Goal: Transaction & Acquisition: Obtain resource

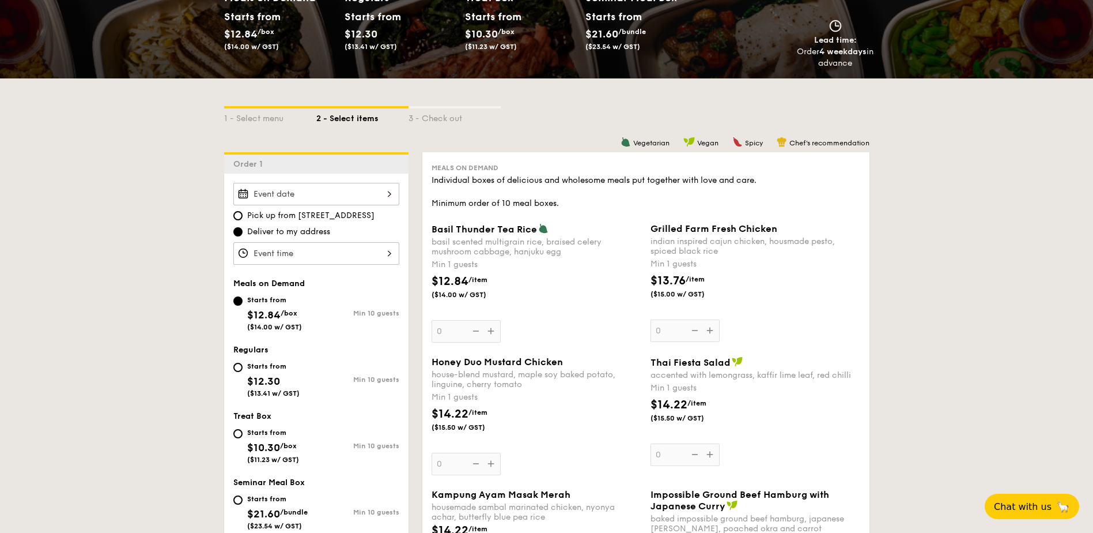
scroll to position [288, 0]
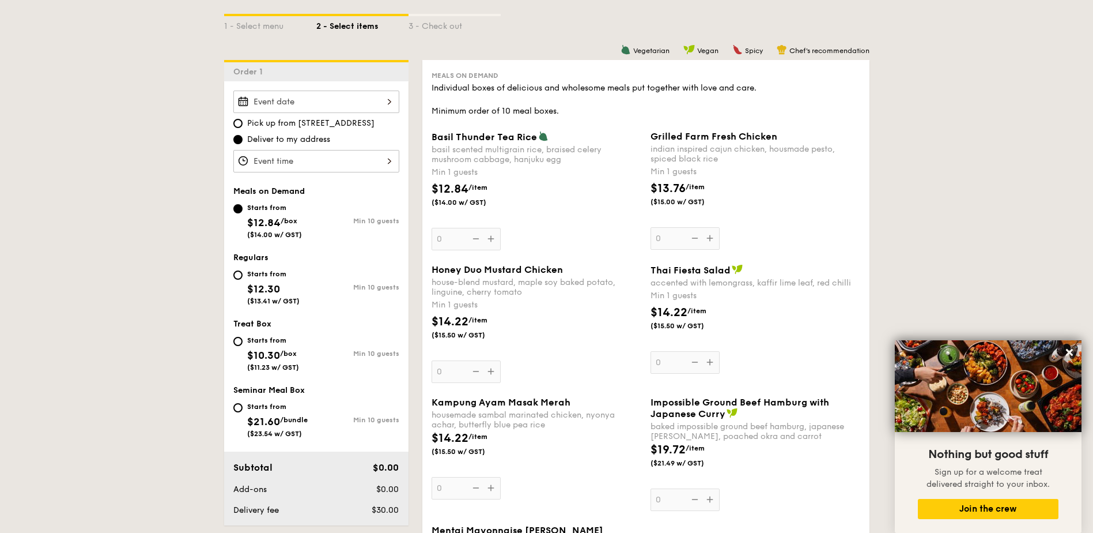
click at [503, 155] on div "basil scented multigrain rice, braised celery mushroom cabbage, hanjuku egg" at bounding box center [537, 155] width 210 height 20
click at [501, 228] on input "0" at bounding box center [466, 239] width 69 height 22
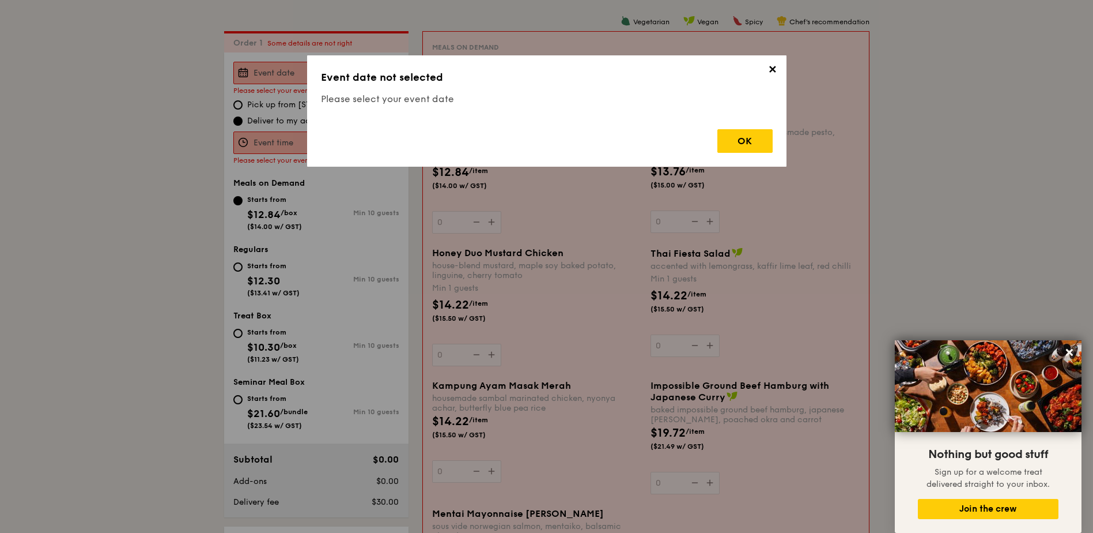
scroll to position [331, 0]
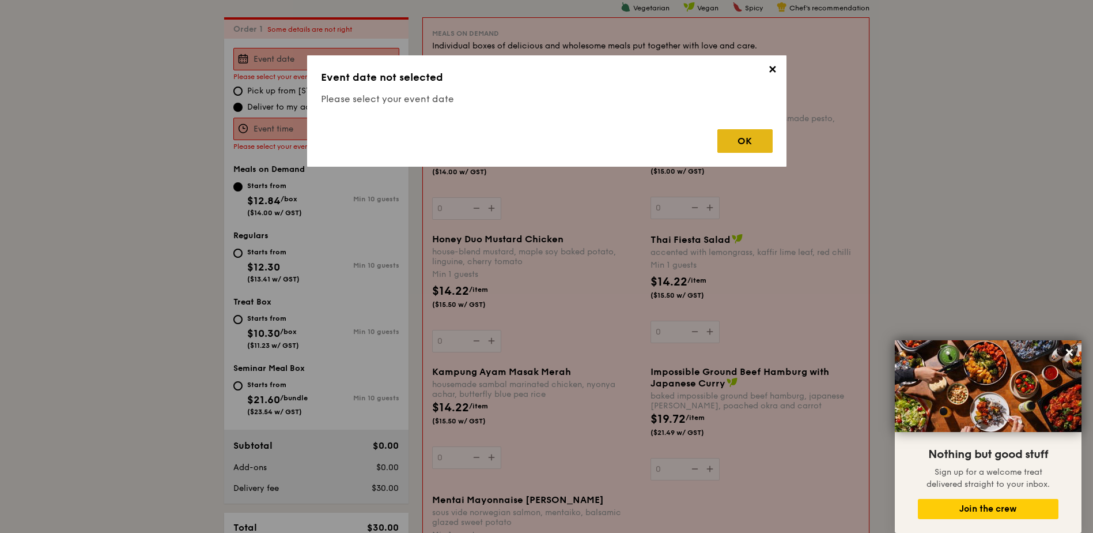
click at [744, 145] on div "OK" at bounding box center [744, 141] width 55 height 24
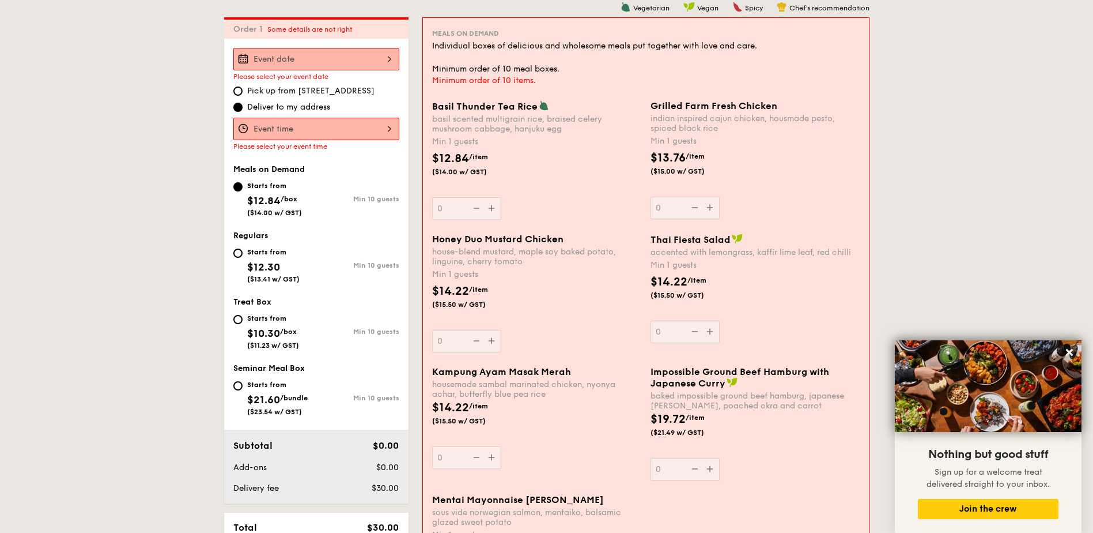
click at [541, 168] on div "$12.84 /item ($14.00 w/ GST)" at bounding box center [537, 170] width 218 height 40
click at [501, 197] on input "0" at bounding box center [466, 208] width 69 height 22
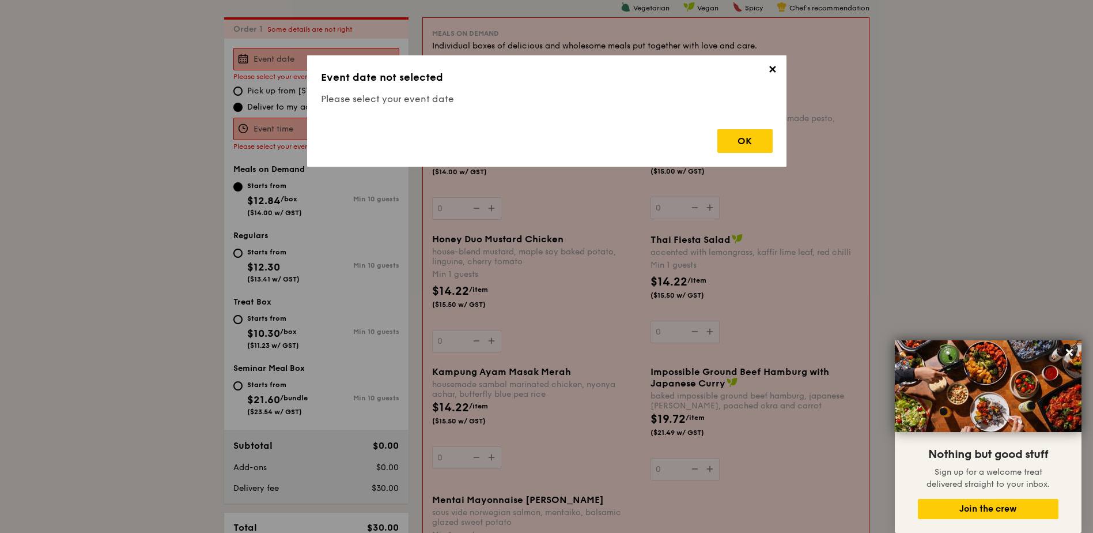
click at [772, 72] on span "✕" at bounding box center [773, 71] width 16 height 16
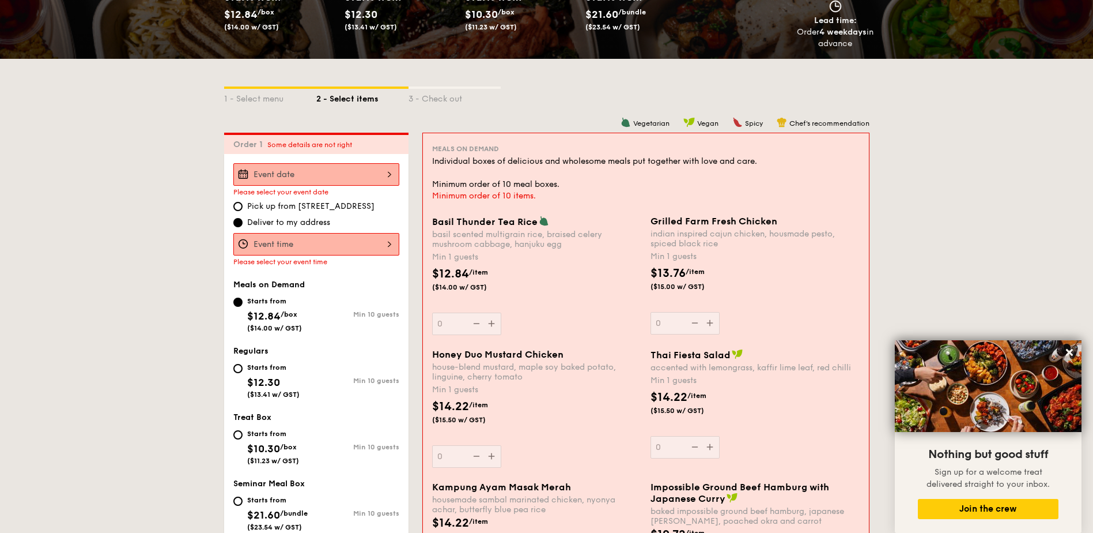
click at [455, 229] on div "Basil Thunder Tea Rice basil scented multigrain rice, braised celery mushroom c…" at bounding box center [536, 232] width 209 height 33
click at [455, 312] on input "0" at bounding box center [466, 323] width 69 height 22
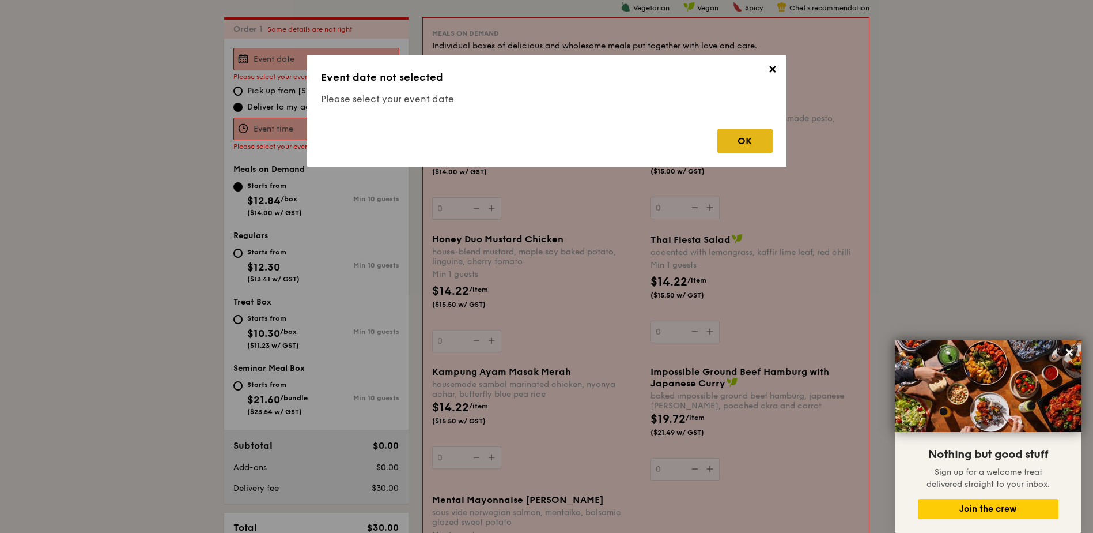
click at [747, 141] on div "OK" at bounding box center [744, 141] width 55 height 24
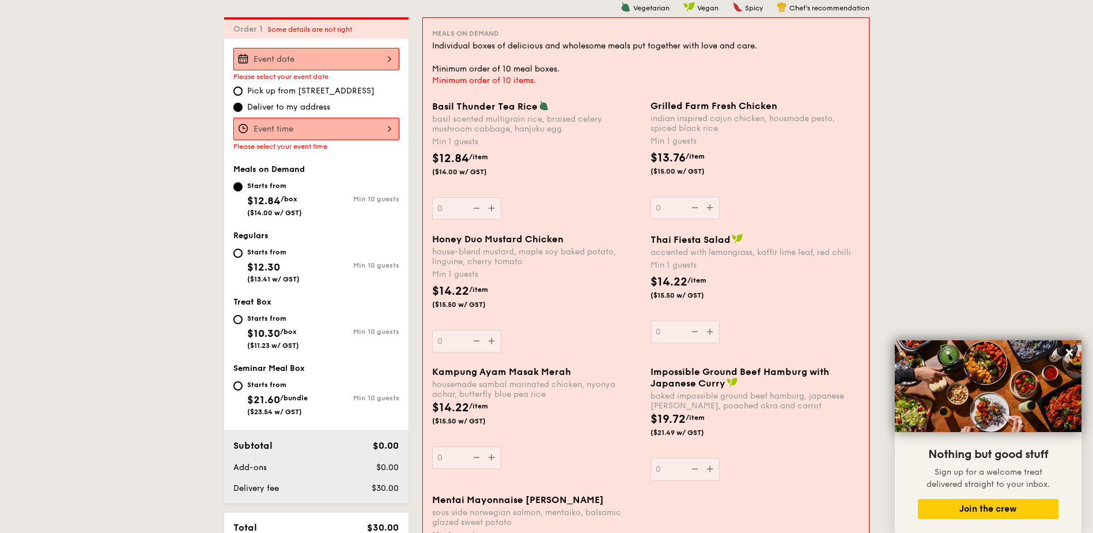
scroll to position [0, 0]
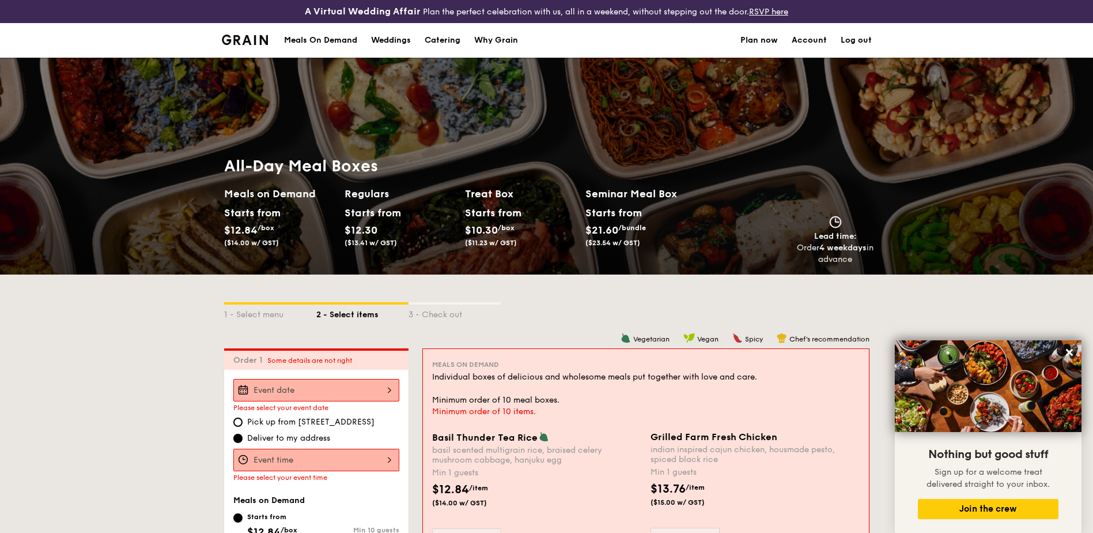
click at [249, 45] on li at bounding box center [250, 40] width 56 height 35
click at [251, 38] on img at bounding box center [245, 40] width 47 height 10
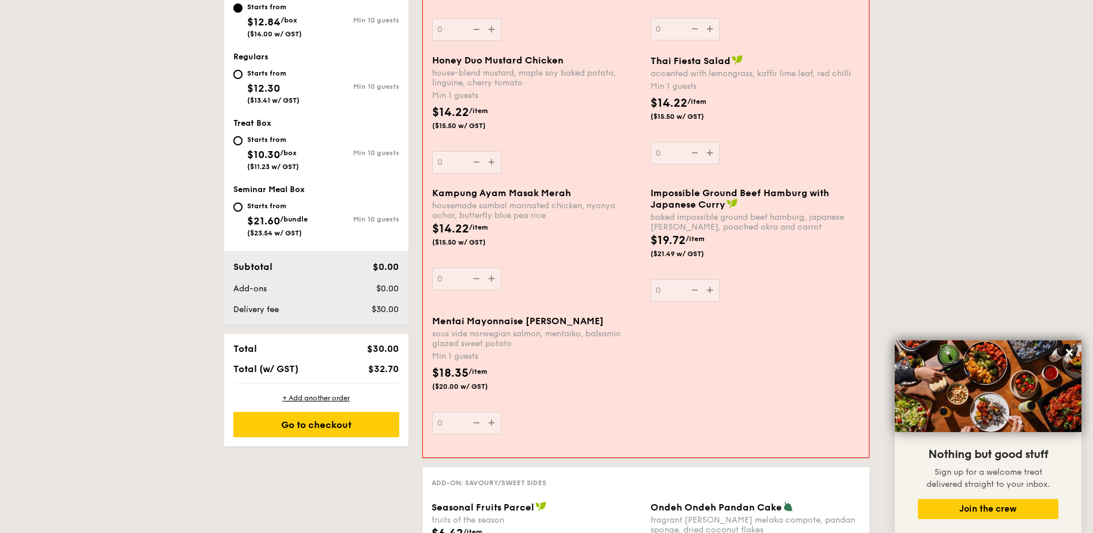
scroll to position [519, 0]
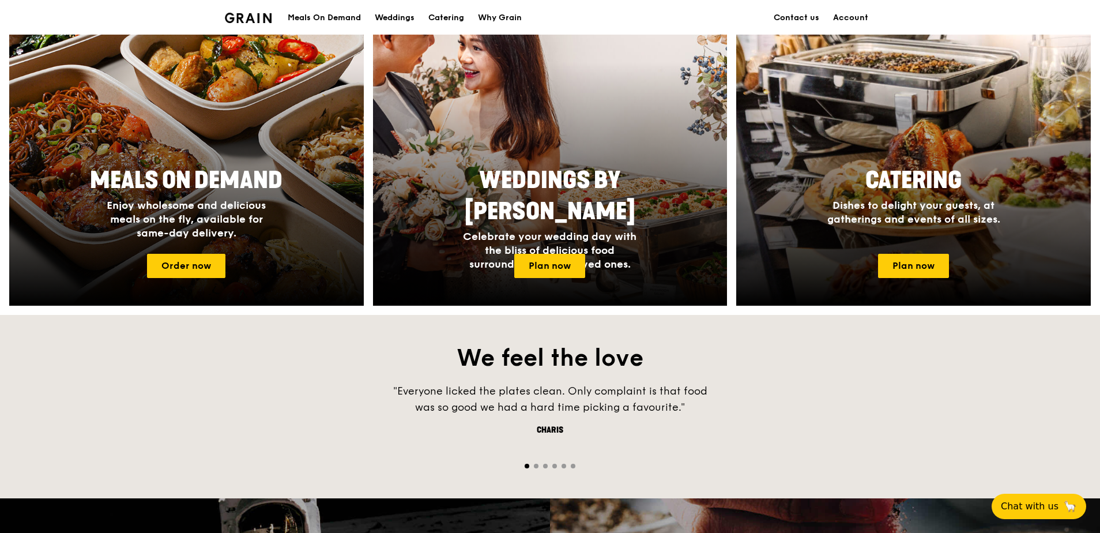
scroll to position [597, 0]
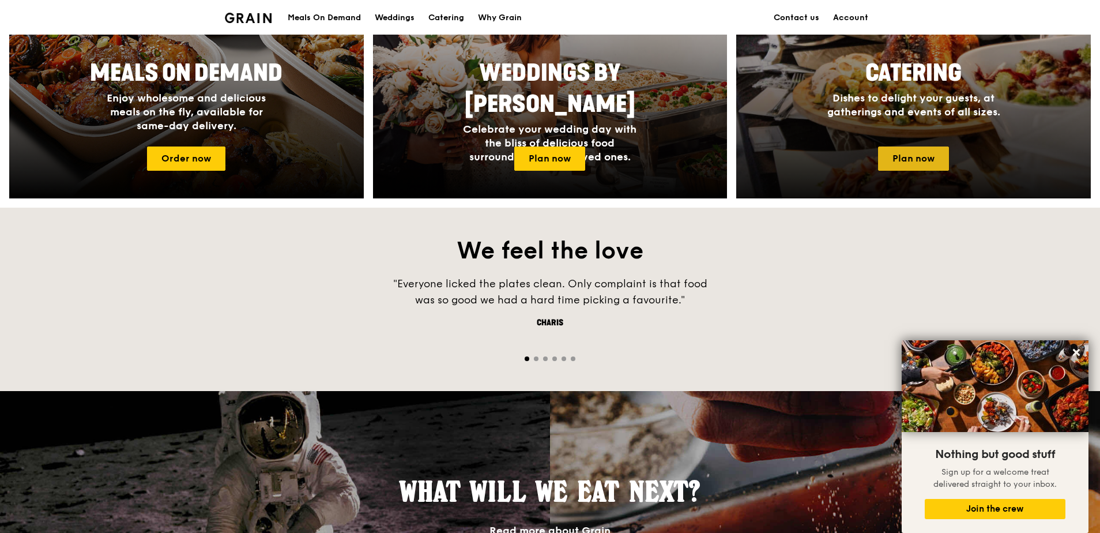
click at [909, 152] on link "Plan now" at bounding box center [913, 158] width 71 height 24
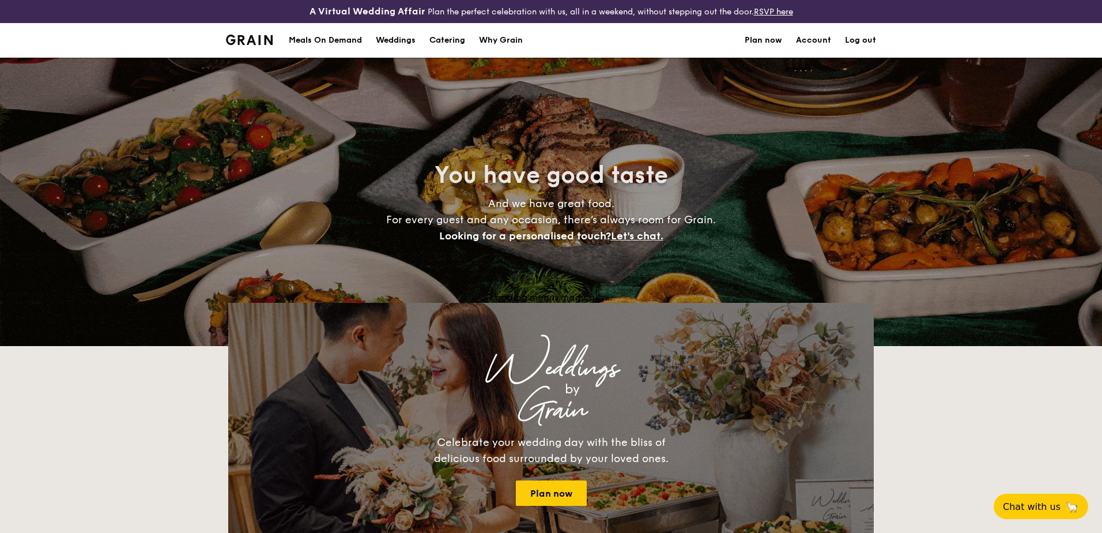
select select
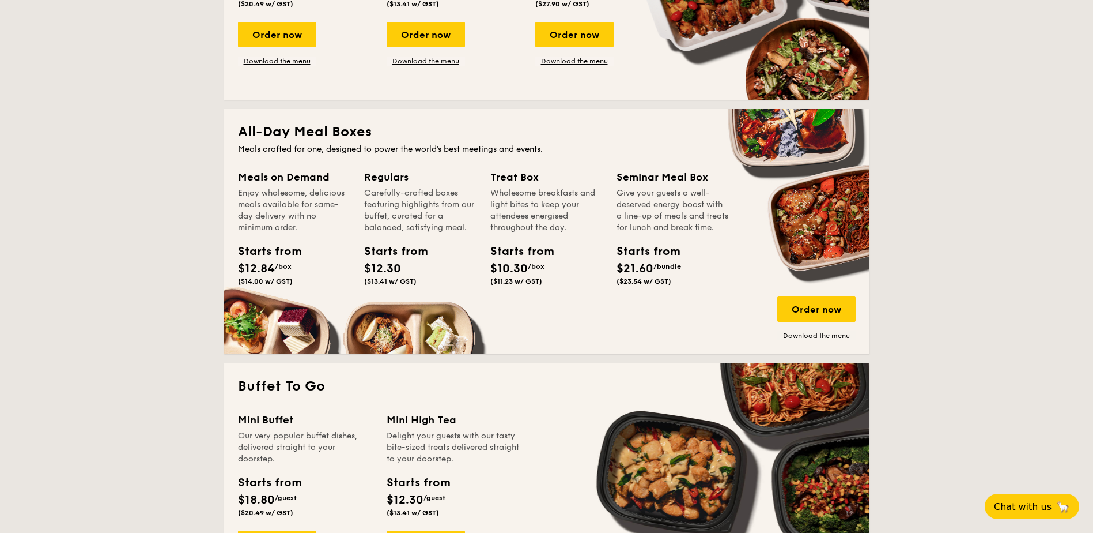
scroll to position [288, 0]
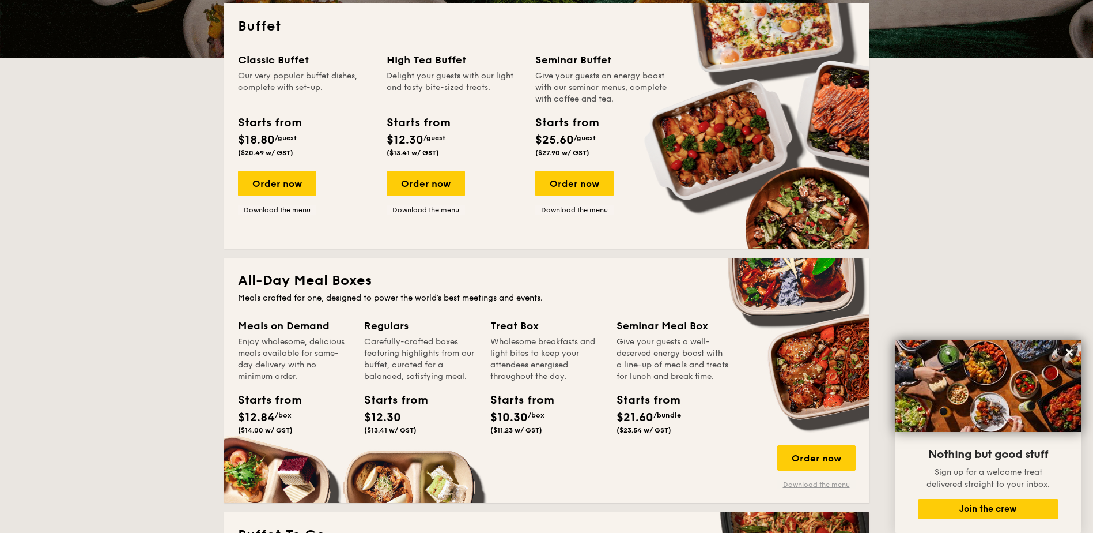
click at [823, 484] on link "Download the menu" at bounding box center [816, 483] width 78 height 9
